Goal: Task Accomplishment & Management: Use online tool/utility

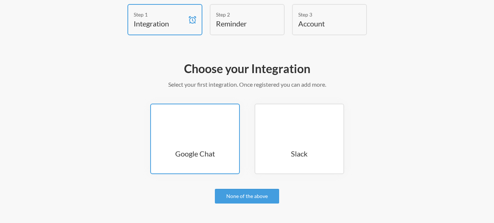
scroll to position [37, 0]
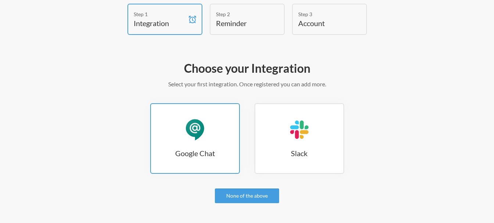
click at [203, 142] on link "Google Chat Google Chat" at bounding box center [195, 138] width 90 height 71
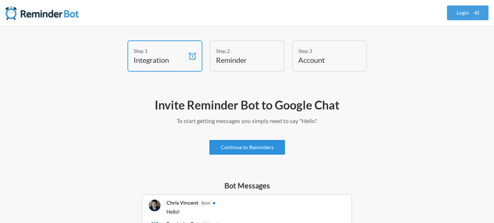
click at [243, 146] on link "Continue to Reminders" at bounding box center [247, 147] width 76 height 15
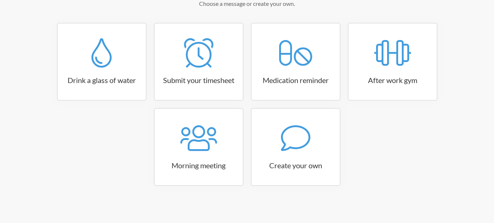
scroll to position [120, 0]
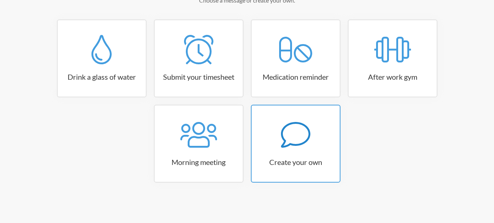
click at [307, 167] on link "Create your own" at bounding box center [296, 144] width 90 height 78
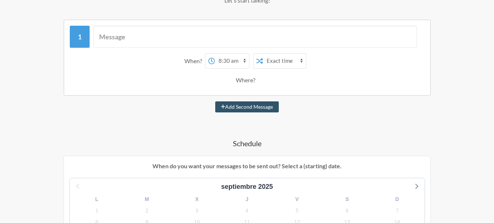
click at [244, 61] on select "12:00 am 12:15 am 12:30 am 12:45 am 1:00 am 1:15 am 1:30 am 1:45 am 2:00 am 2:1…" at bounding box center [232, 61] width 34 height 15
select select "08:15:00"
click at [215, 54] on select "12:00 am 12:15 am 12:30 am 12:45 am 1:00 am 1:15 am 1:30 am 1:45 am 2:00 am 2:1…" at bounding box center [232, 61] width 34 height 15
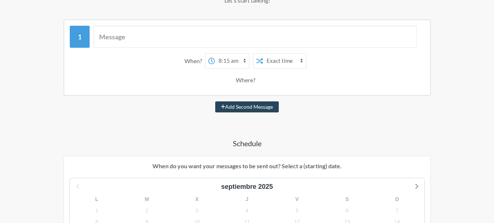
click at [243, 108] on button "Add Second Message" at bounding box center [247, 106] width 64 height 11
select select "09:15:00"
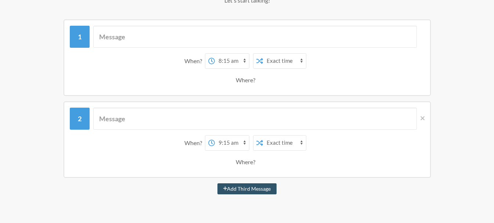
click at [246, 84] on div "Where?" at bounding box center [247, 79] width 22 height 15
click at [246, 80] on div "Where?" at bounding box center [247, 79] width 22 height 15
click at [421, 116] on icon at bounding box center [423, 118] width 4 height 7
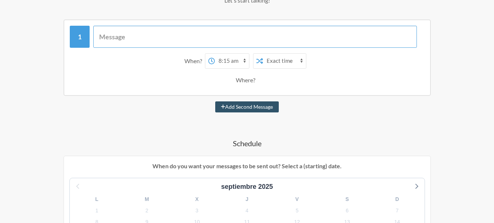
click at [157, 37] on input "text" at bounding box center [255, 37] width 324 height 22
type input "hola"
click at [248, 83] on div "Where?" at bounding box center [247, 79] width 22 height 15
click at [282, 60] on select "Exact time Random time" at bounding box center [284, 61] width 43 height 15
drag, startPoint x: 340, startPoint y: 71, endPoint x: 332, endPoint y: 71, distance: 8.1
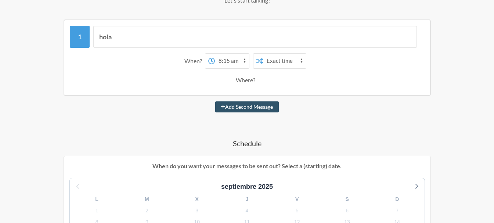
click at [340, 71] on div "When? 12:00 am 12:15 am 12:30 am 12:45 am 1:00 am 1:15 am 1:30 am 1:45 am 2:00 …" at bounding box center [247, 71] width 355 height 42
click at [242, 80] on div "Where?" at bounding box center [247, 79] width 22 height 15
drag, startPoint x: 235, startPoint y: 81, endPoint x: 275, endPoint y: 81, distance: 40.4
click at [275, 81] on div "Where?" at bounding box center [246, 79] width 347 height 15
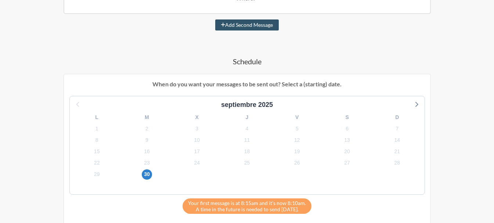
scroll to position [231, 0]
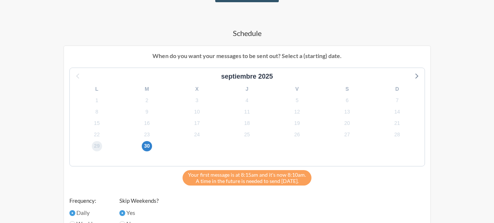
click at [100, 147] on span "29" at bounding box center [97, 146] width 10 height 10
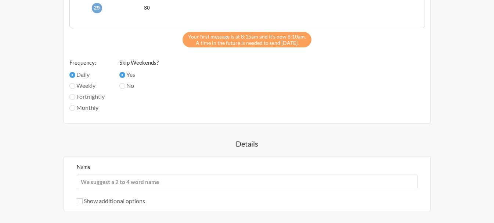
scroll to position [414, 0]
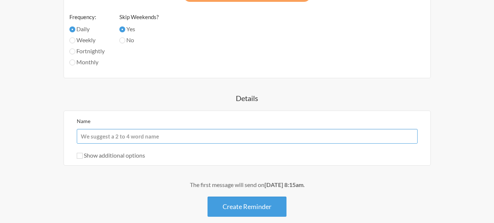
click at [109, 137] on input "Name" at bounding box center [247, 136] width 341 height 15
type input "test"
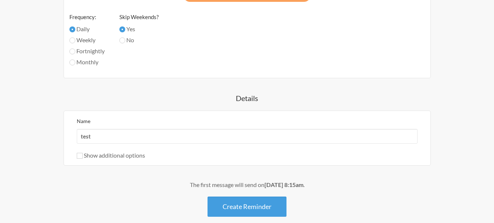
click at [94, 158] on label "Show additional options" at bounding box center [111, 155] width 68 height 7
click at [83, 158] on input "Show additional options" at bounding box center [80, 156] width 6 height 6
checkbox input "true"
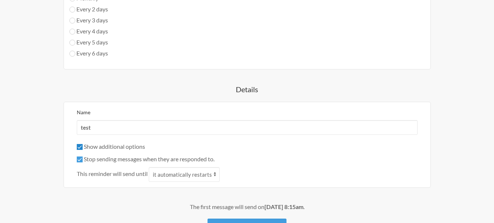
scroll to position [488, 0]
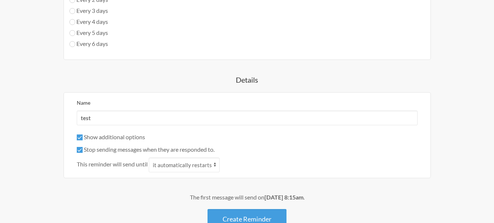
click at [102, 149] on label "Stop sending messages when they are responded to." at bounding box center [146, 149] width 138 height 7
click at [83, 149] on input "Stop sending messages when they are responded to." at bounding box center [80, 150] width 6 height 6
checkbox input "false"
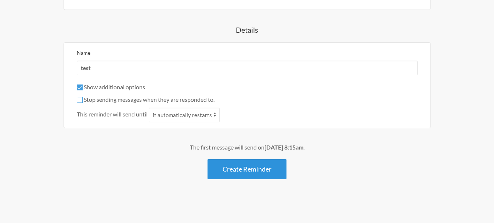
scroll to position [538, 0]
click at [244, 170] on button "Create Reminder" at bounding box center [247, 169] width 79 height 20
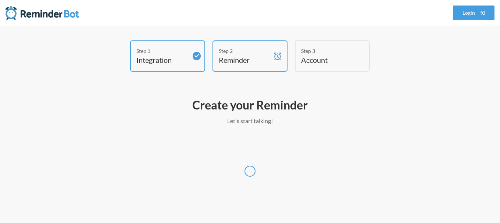
select select "UTC"
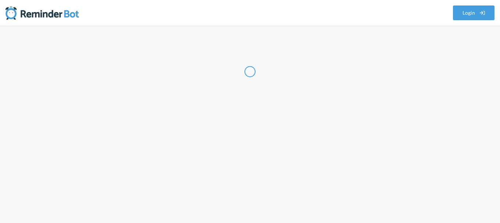
select select "AR"
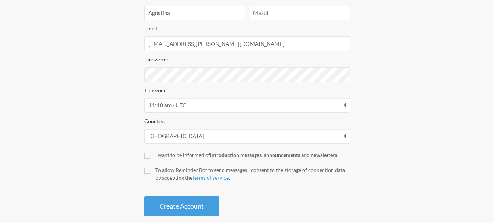
scroll to position [159, 0]
